Goal: Information Seeking & Learning: Learn about a topic

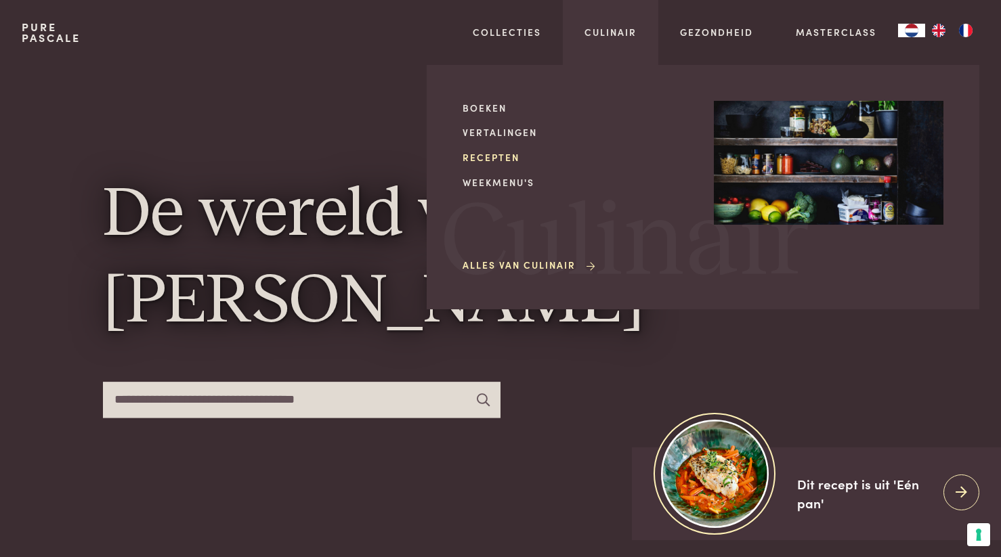
click at [496, 163] on link "Recepten" at bounding box center [578, 157] width 230 height 14
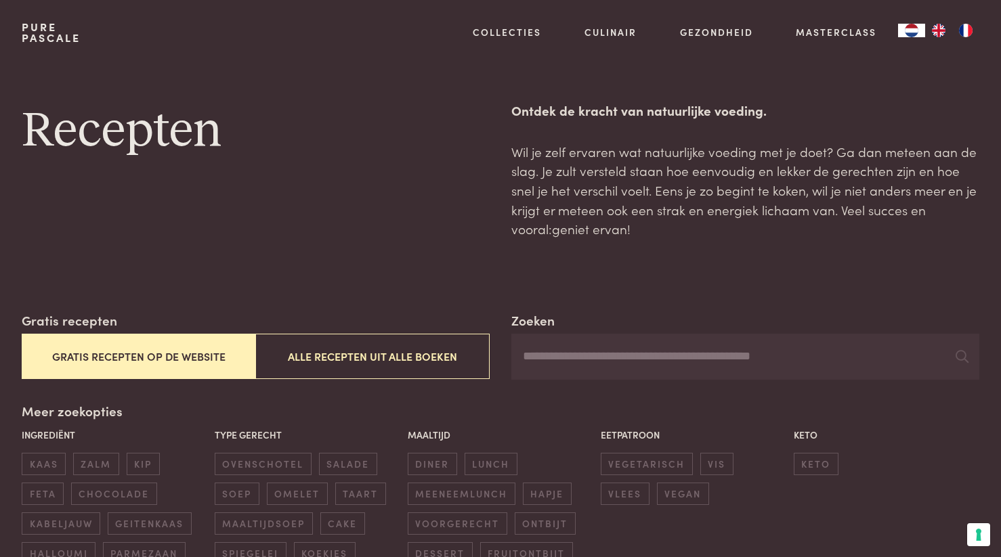
click at [192, 355] on button "Gratis recepten op de website" at bounding box center [139, 356] width 234 height 45
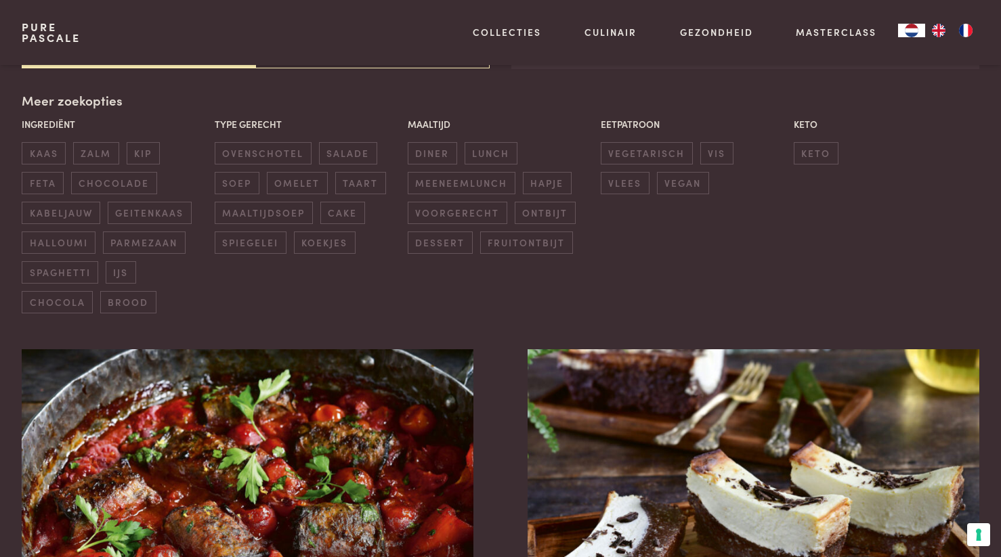
scroll to position [311, 0]
click at [439, 154] on span "diner" at bounding box center [432, 153] width 49 height 22
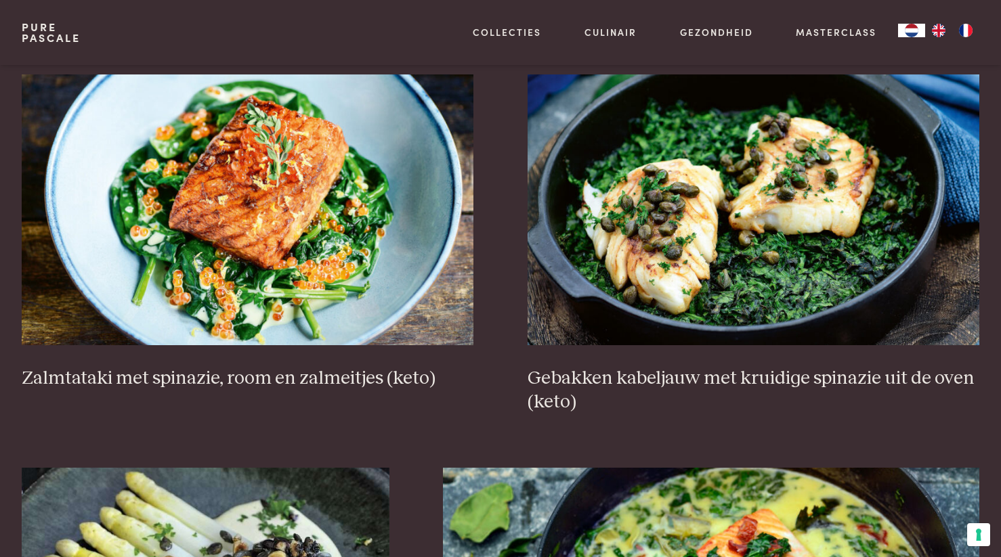
scroll to position [1680, 0]
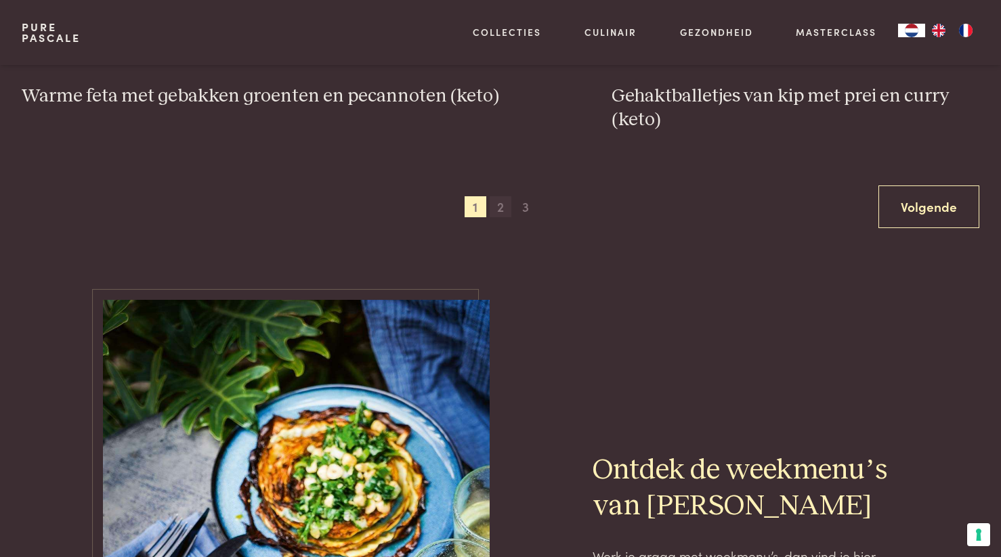
click at [496, 211] on span "2" at bounding box center [501, 207] width 22 height 22
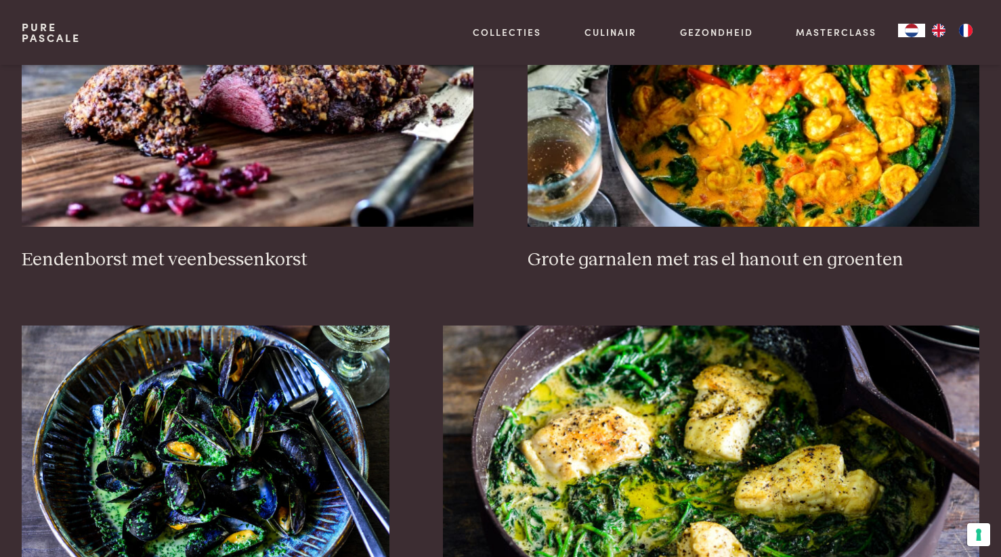
scroll to position [697, 0]
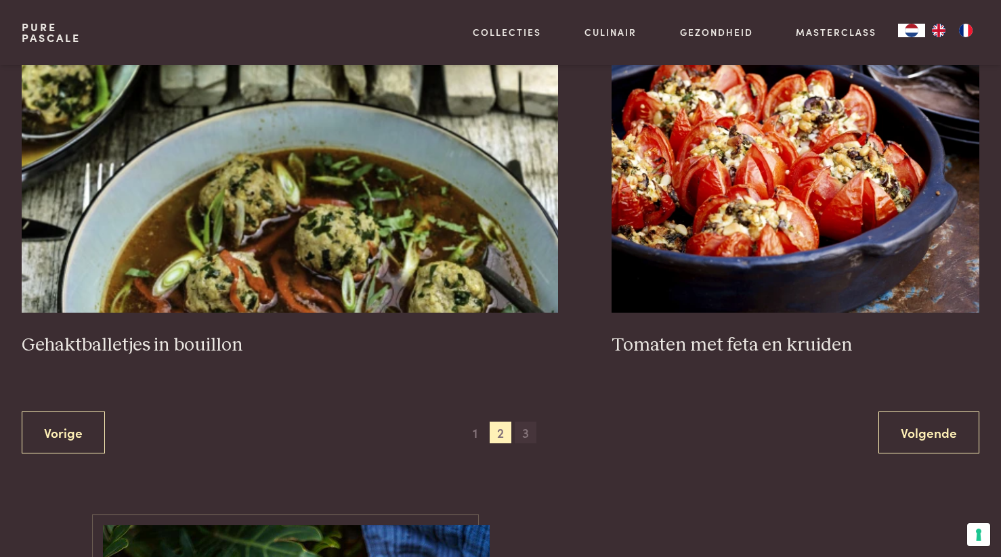
click at [523, 435] on span "3" at bounding box center [526, 433] width 22 height 22
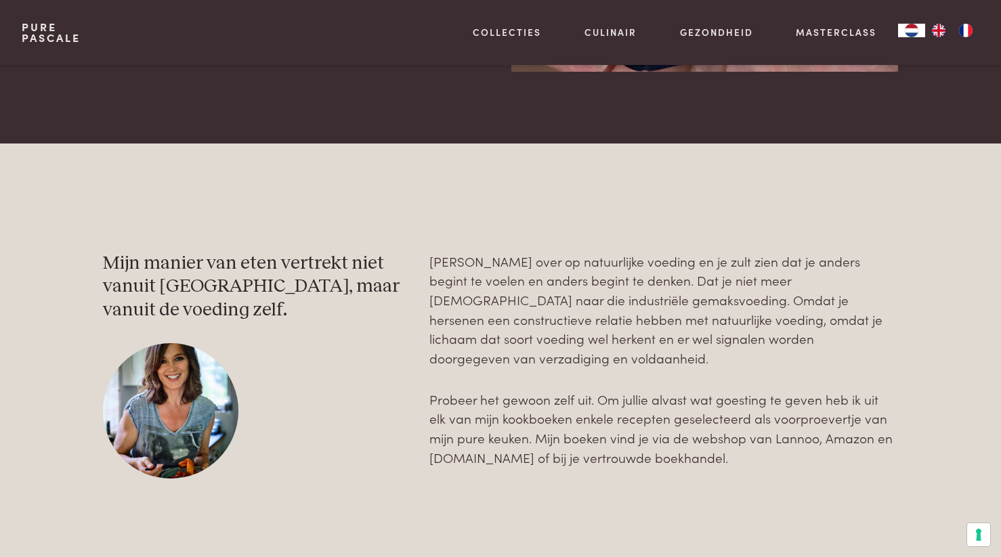
scroll to position [1960, 0]
